Goal: Information Seeking & Learning: Learn about a topic

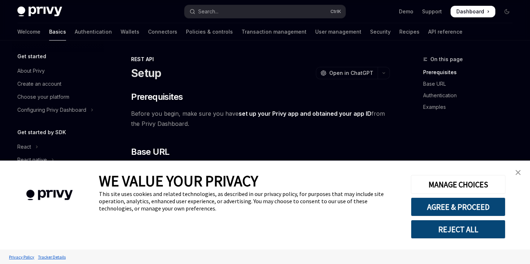
scroll to position [150, 0]
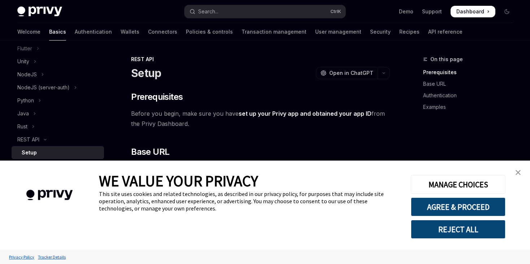
type textarea "*"
click at [255, 11] on button "Search... Ctrl K" at bounding box center [264, 11] width 161 height 13
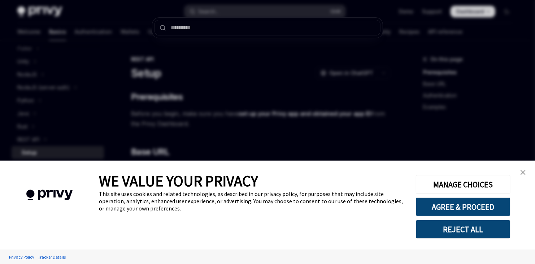
type input "********"
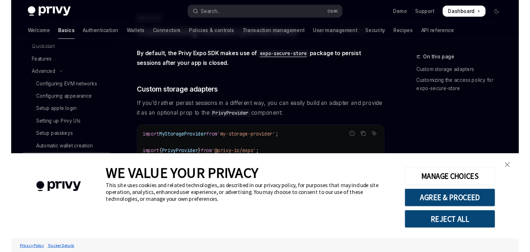
scroll to position [168, 0]
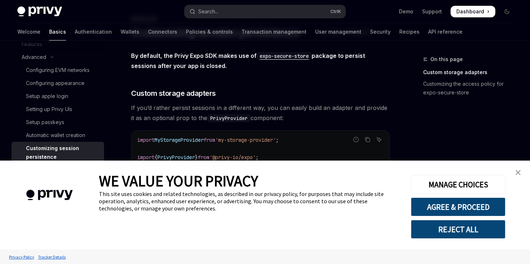
click at [520, 173] on img "close banner" at bounding box center [518, 172] width 5 height 5
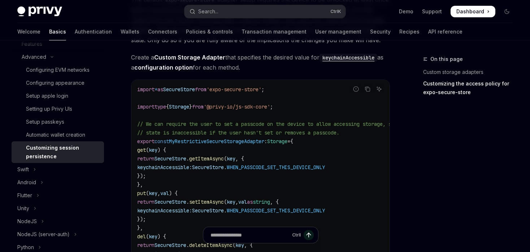
scroll to position [401, 0]
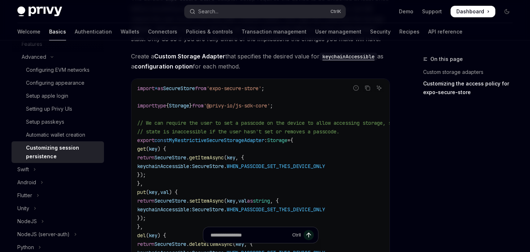
type textarea "*"
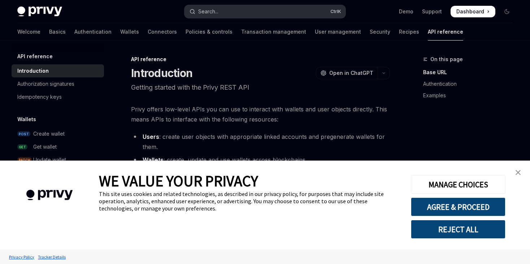
type textarea "*"
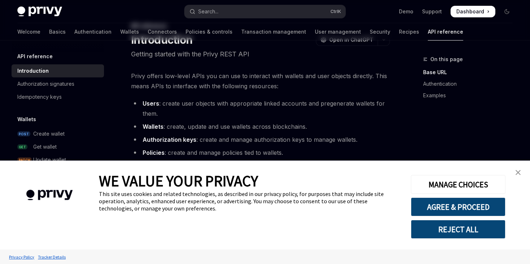
scroll to position [36, 0]
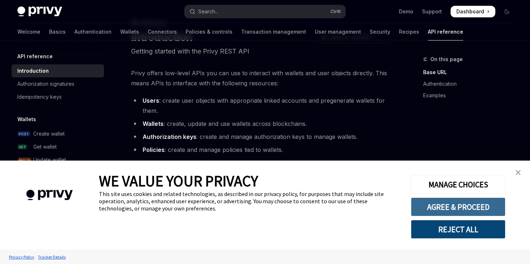
click at [442, 212] on button "AGREE & PROCEED" at bounding box center [458, 206] width 95 height 19
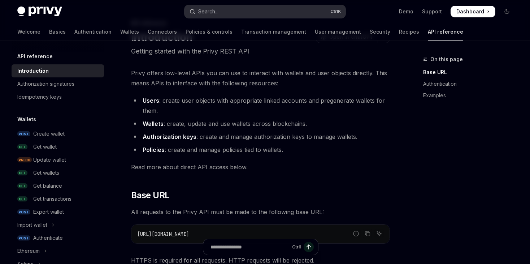
click at [242, 9] on button "Search... Ctrl K" at bounding box center [264, 11] width 161 height 13
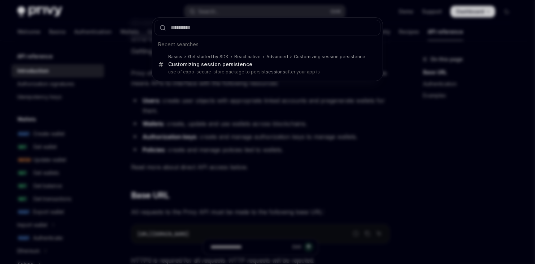
type input "********"
